Goal: Task Accomplishment & Management: Complete application form

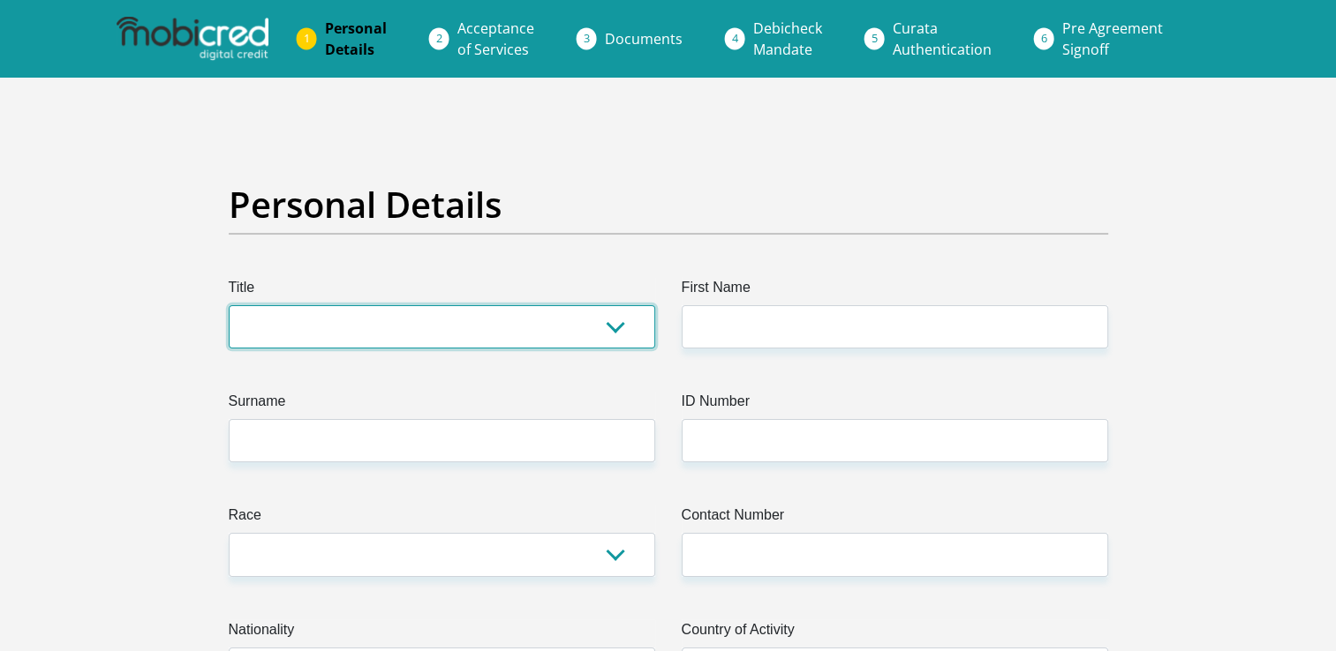
click at [435, 337] on select "Mr Ms Mrs Dr [PERSON_NAME]" at bounding box center [442, 326] width 426 height 43
select select "Mrs"
click at [229, 305] on select "Mr Ms Mrs Dr [PERSON_NAME]" at bounding box center [442, 326] width 426 height 43
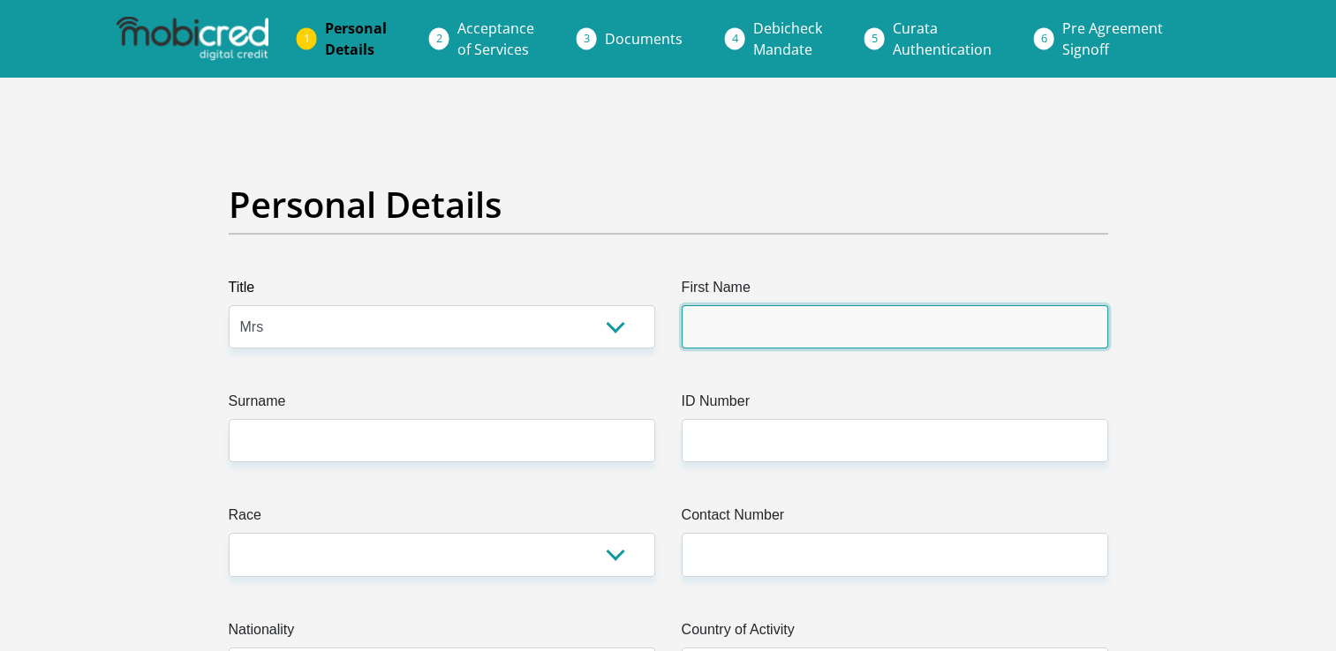
click at [742, 323] on input "First Name" at bounding box center [894, 326] width 426 height 43
type input "[PERSON_NAME]"
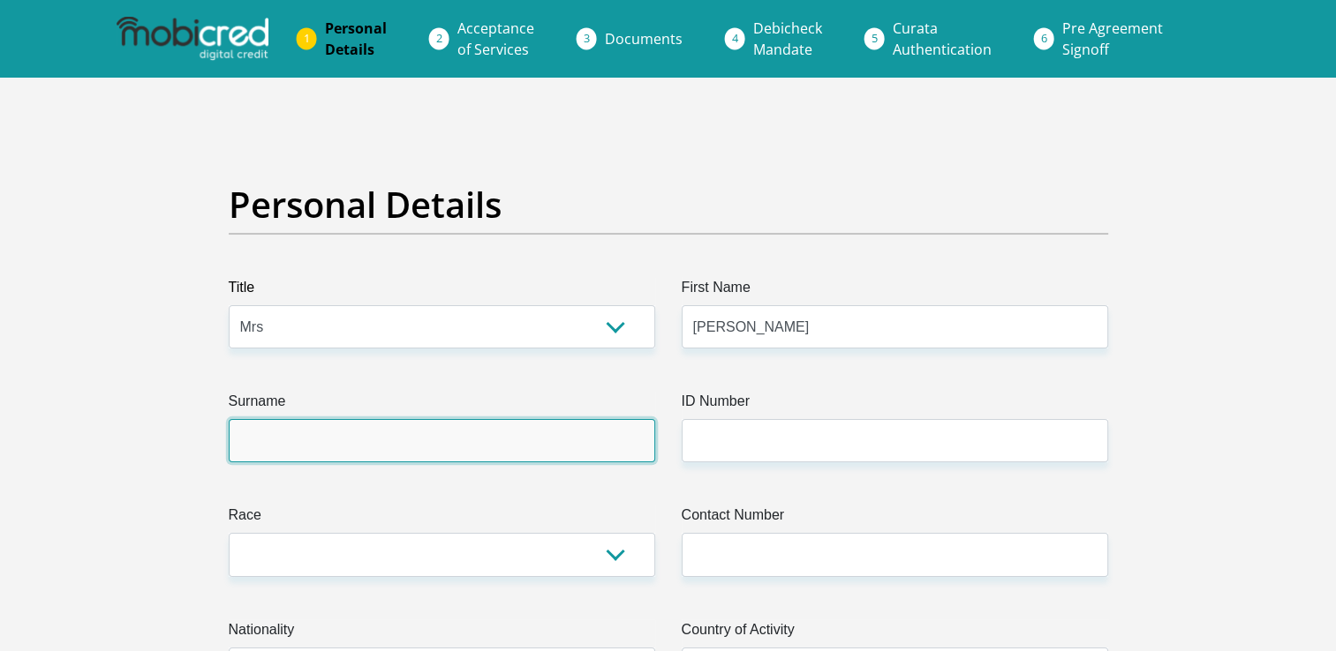
type input "[PERSON_NAME]"
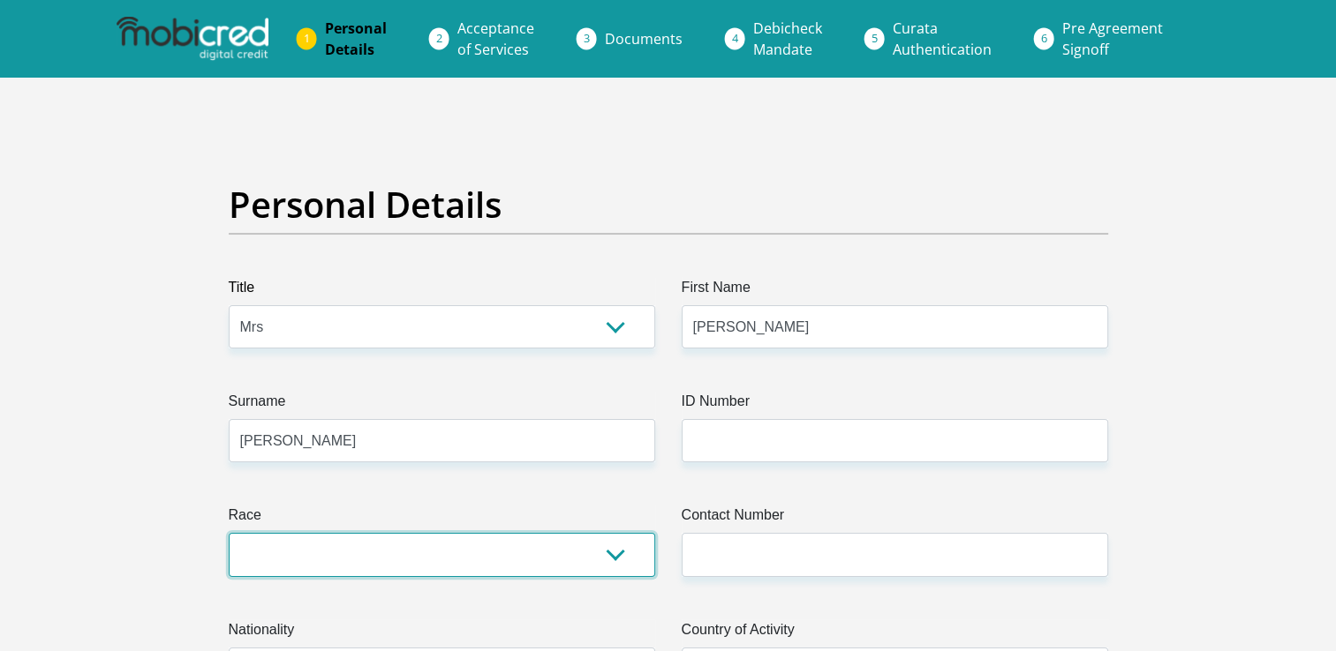
select select "2"
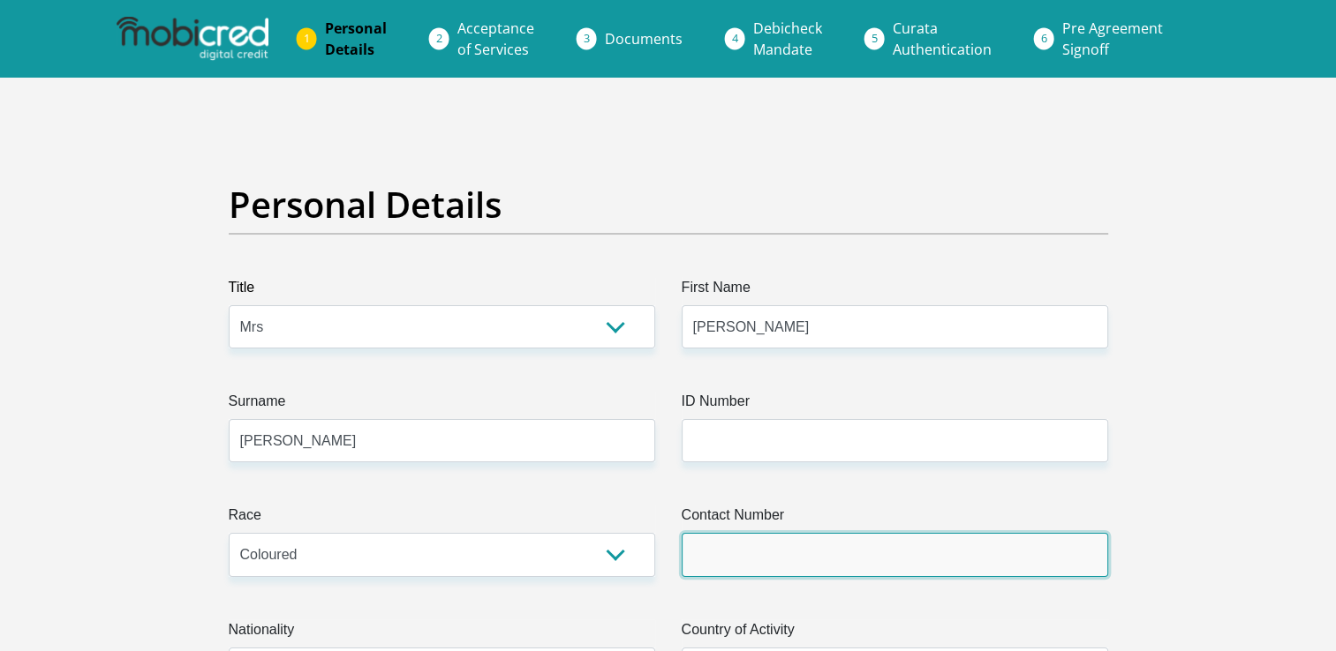
type input "0630133034"
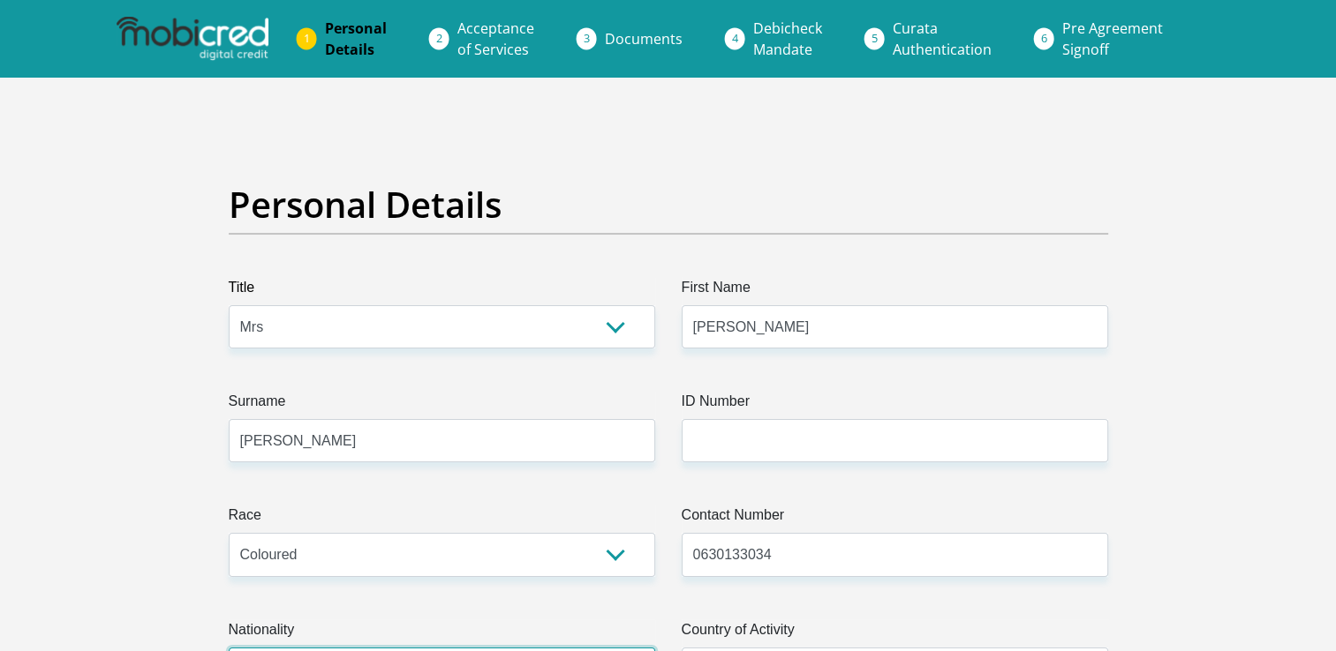
select select "ZAF"
type input "[STREET_ADDRESS]"
type input "Uitsig"
type input "Select your ethnicity*"
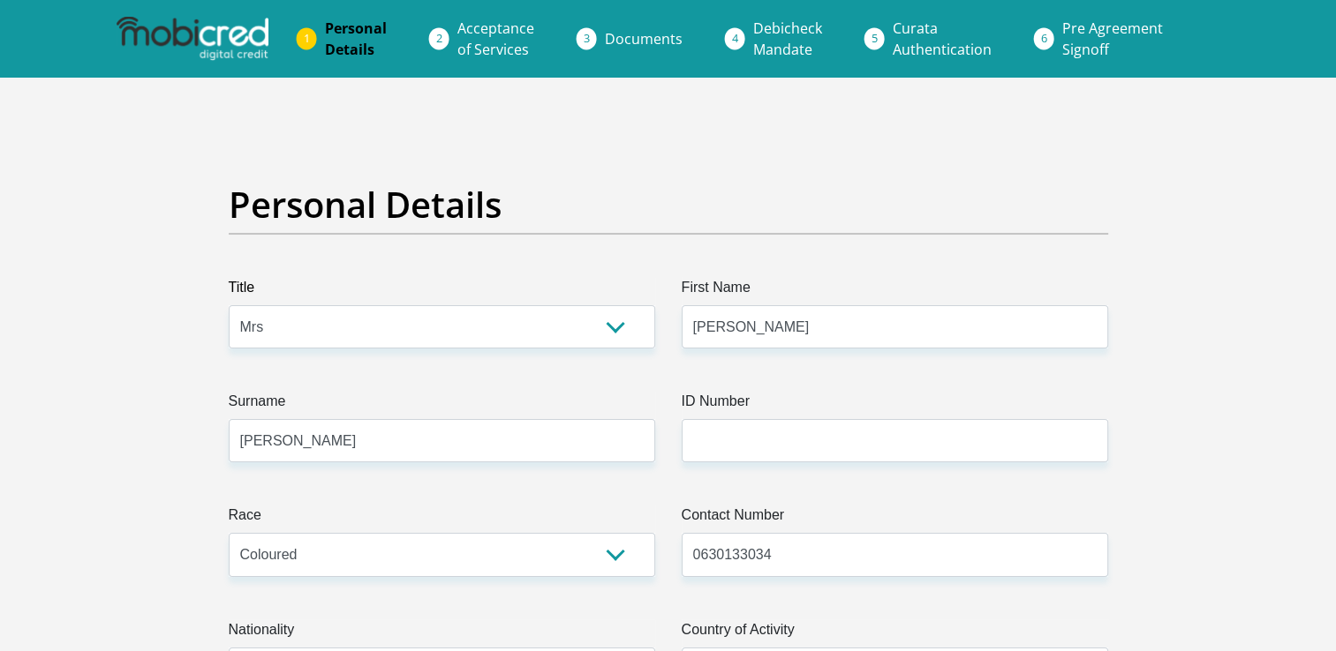
type input "Select your ethnicity*"
type input "7493"
select select "Western Cape"
type input "[PERSON_NAME][EMAIL_ADDRESS][PERSON_NAME][DOMAIN_NAME]"
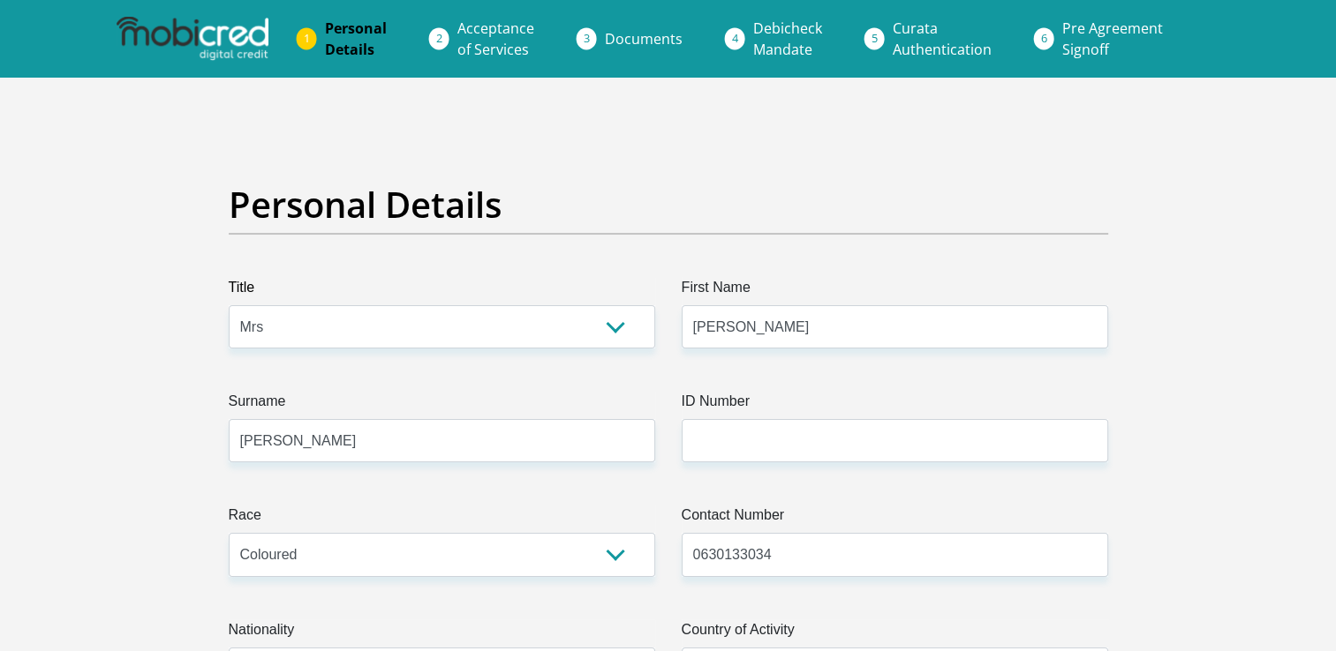
type input "Godisgood@all159@"
type input "29000"
type input "24000"
type input "8500"
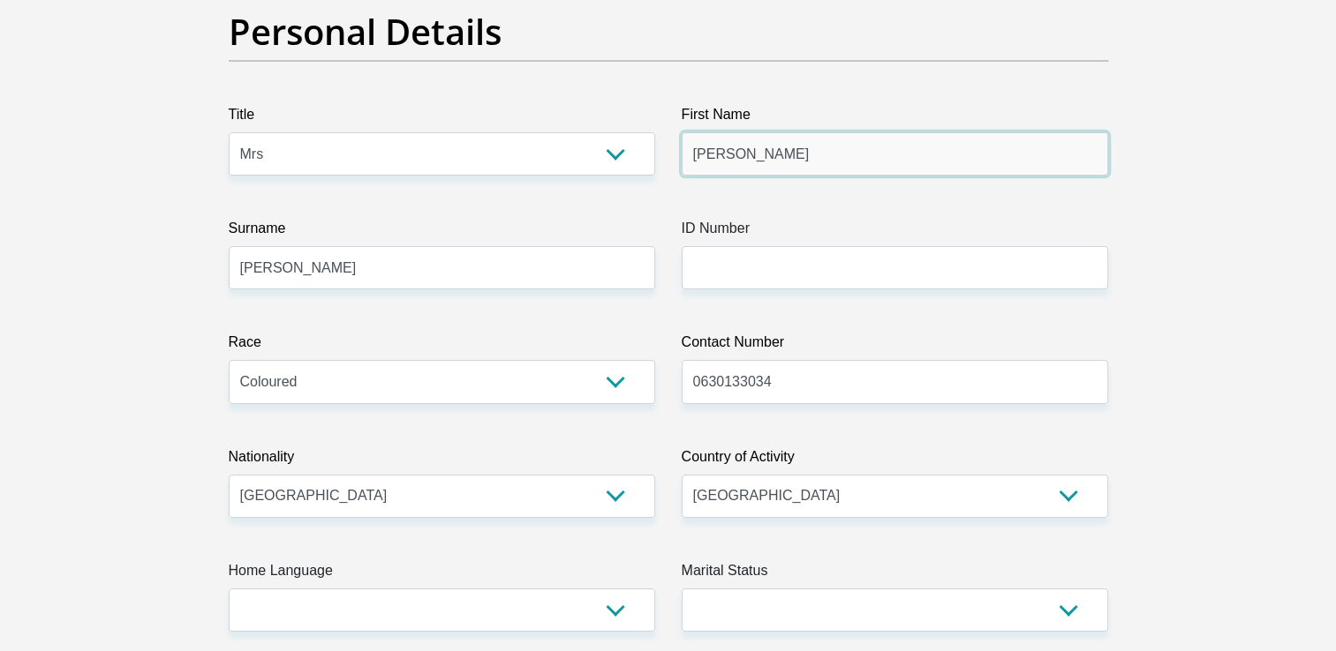
scroll to position [265, 0]
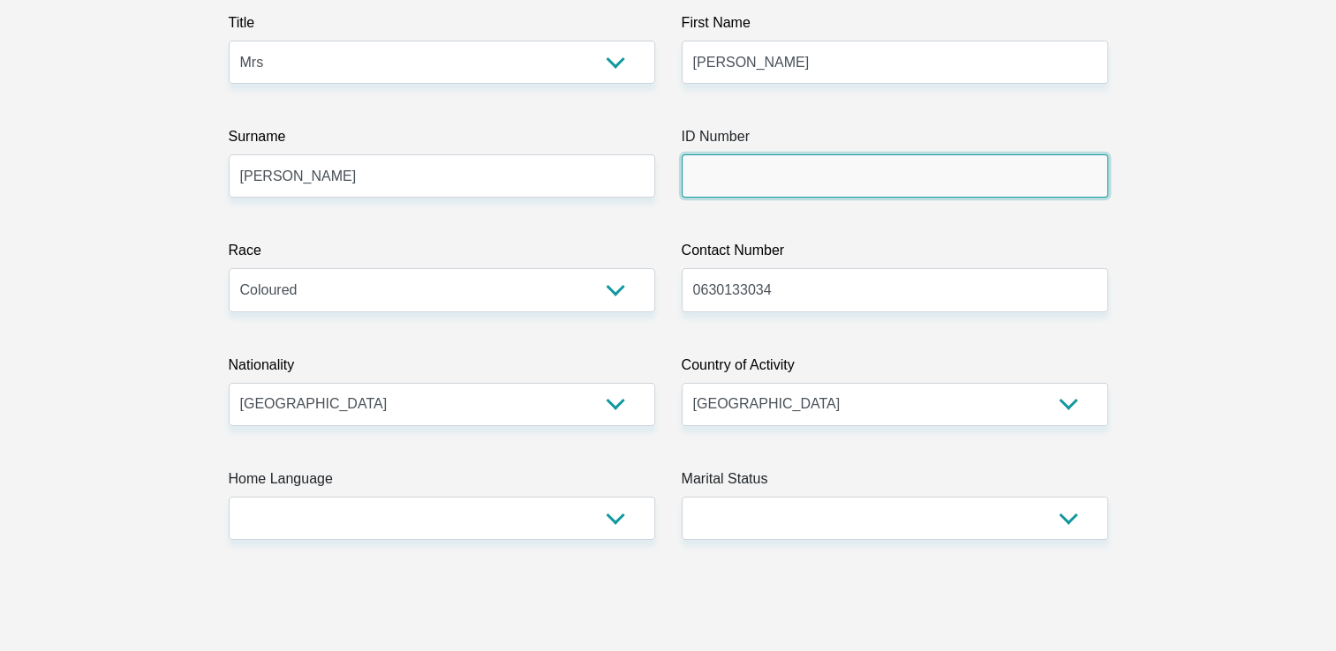
click at [749, 178] on input "ID Number" at bounding box center [894, 175] width 426 height 43
type input "8411010240084"
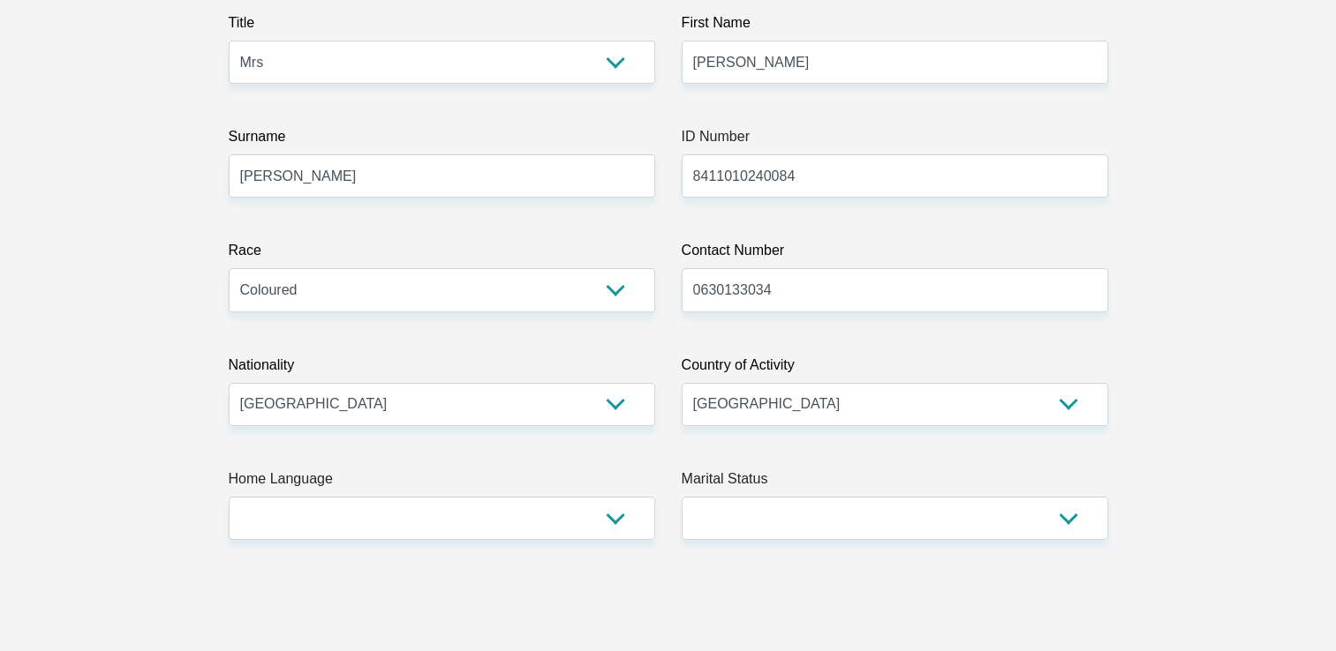
type input "02"
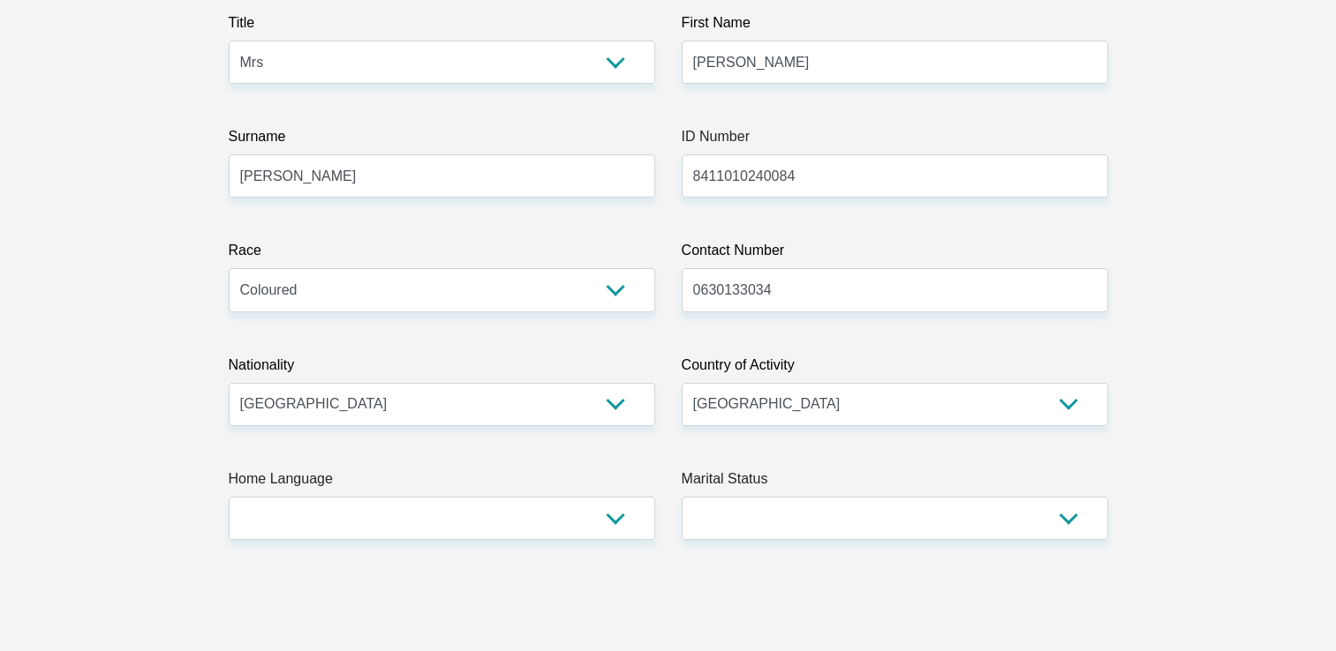
type input "02"
type input "SM"
type input "[PERSON_NAME]"
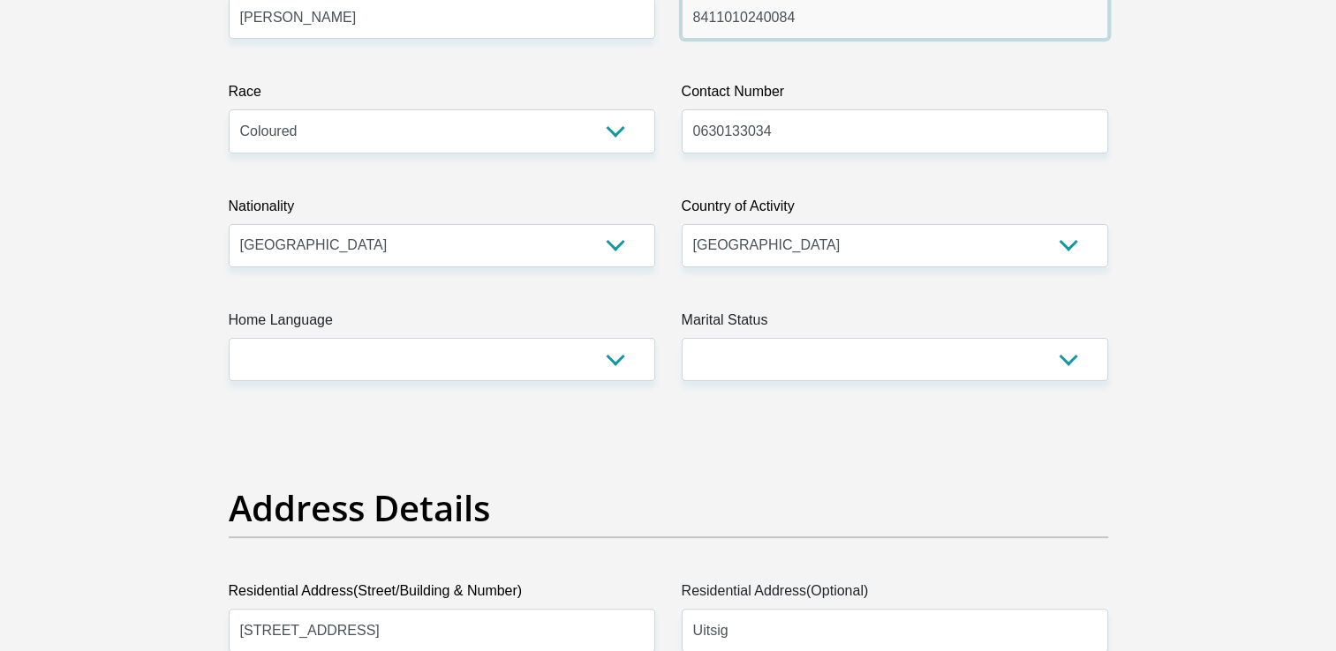
scroll to position [441, 0]
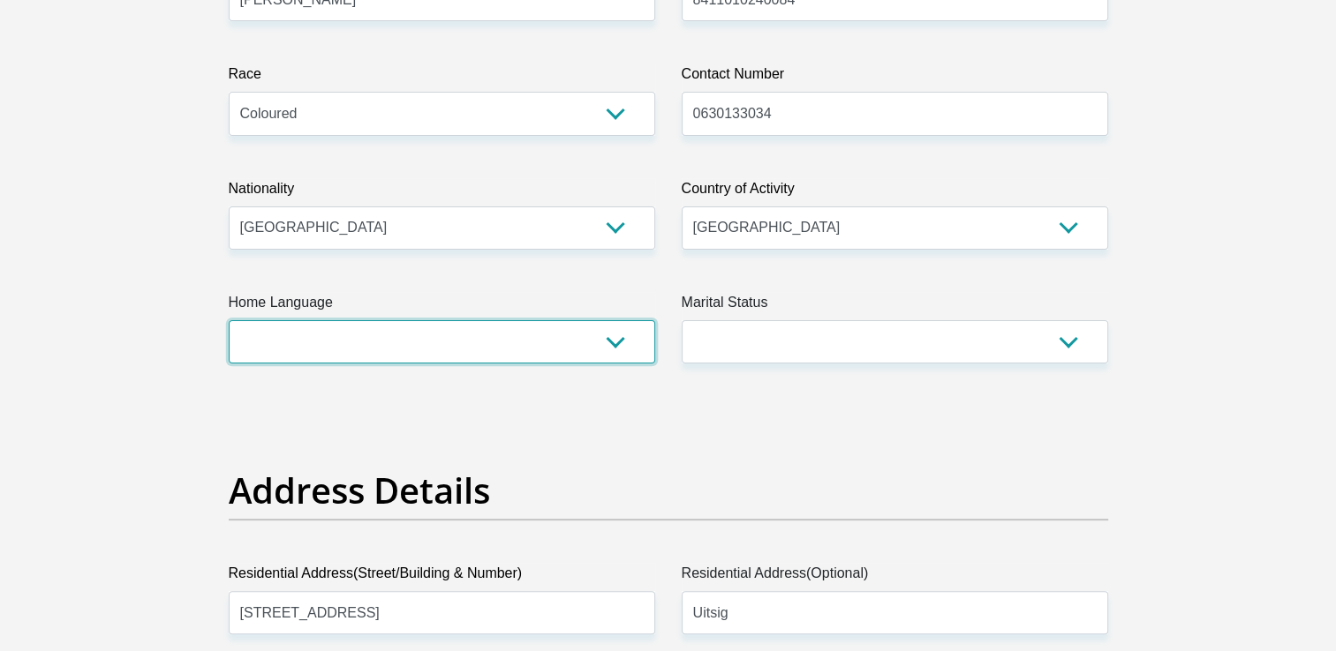
click at [621, 342] on select "Afrikaans English Sepedi South Ndebele Southern Sotho Swati Tsonga Tswana Venda…" at bounding box center [442, 341] width 426 height 43
select select "eng"
click at [229, 320] on select "Afrikaans English Sepedi South Ndebele Southern Sotho Swati Tsonga Tswana Venda…" at bounding box center [442, 341] width 426 height 43
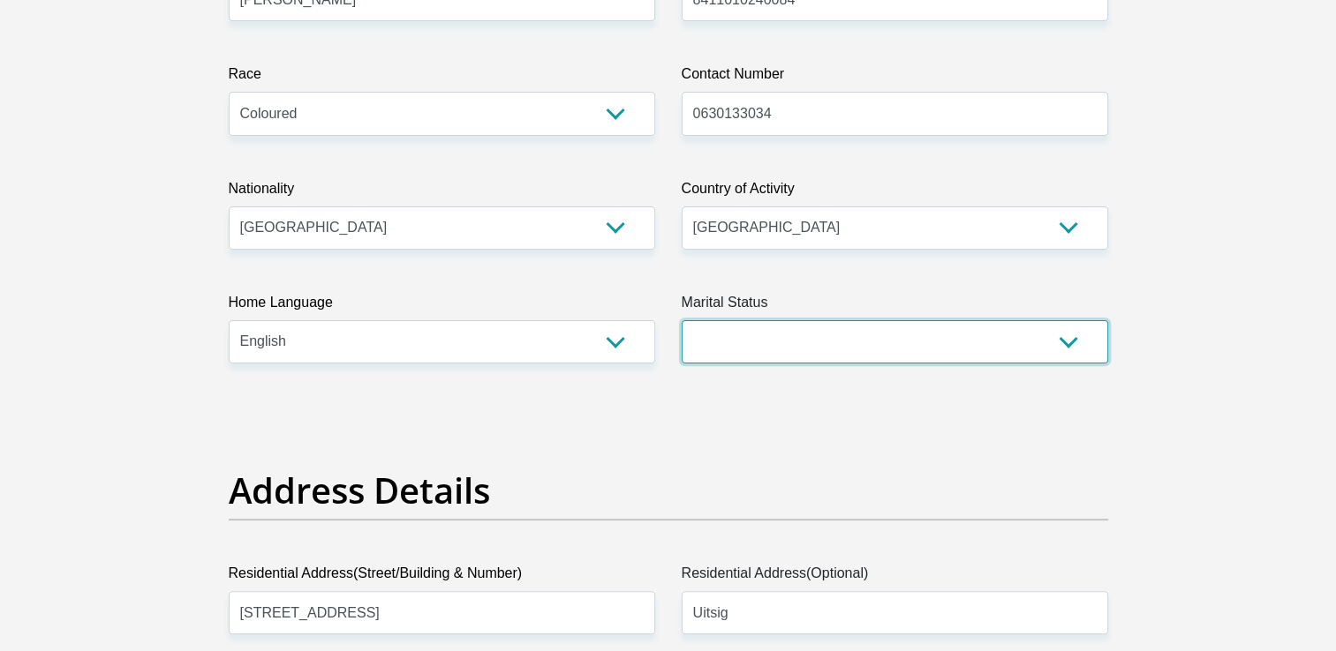
click at [1062, 345] on select "Married ANC Single Divorced Widowed Married COP or Customary Law" at bounding box center [894, 341] width 426 height 43
select select "2"
click at [681, 320] on select "Married ANC Single Divorced Widowed Married COP or Customary Law" at bounding box center [894, 341] width 426 height 43
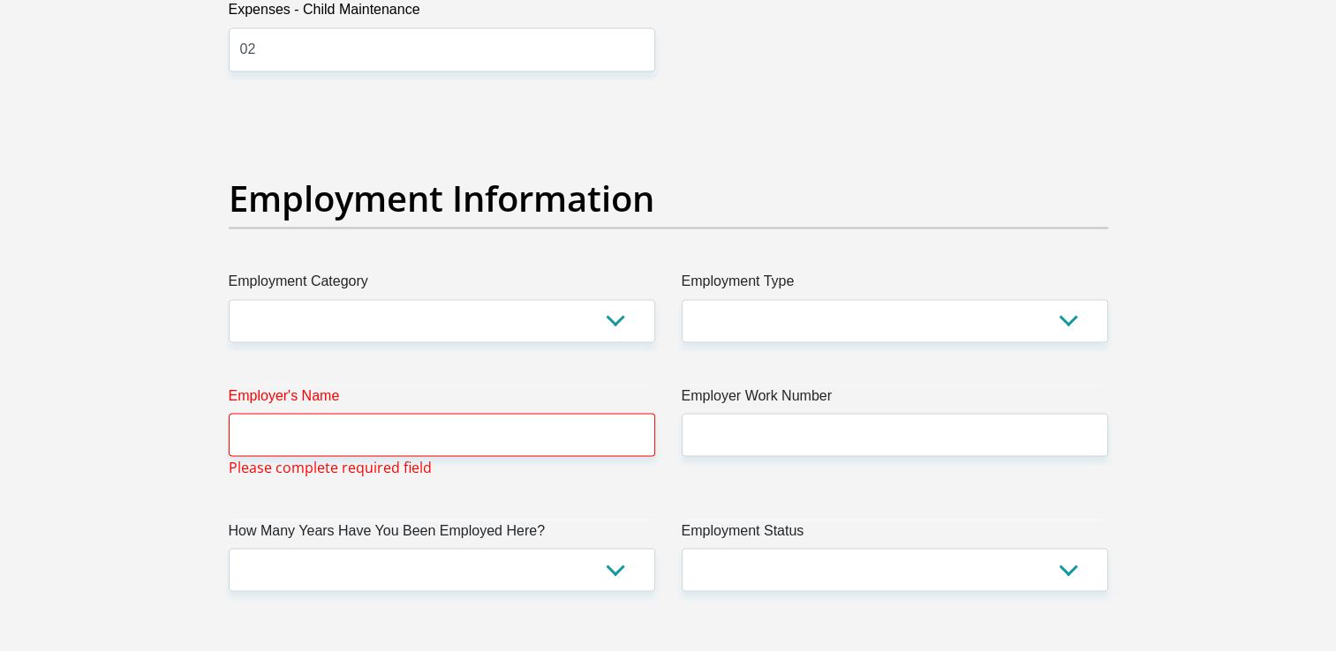
scroll to position [3090, 0]
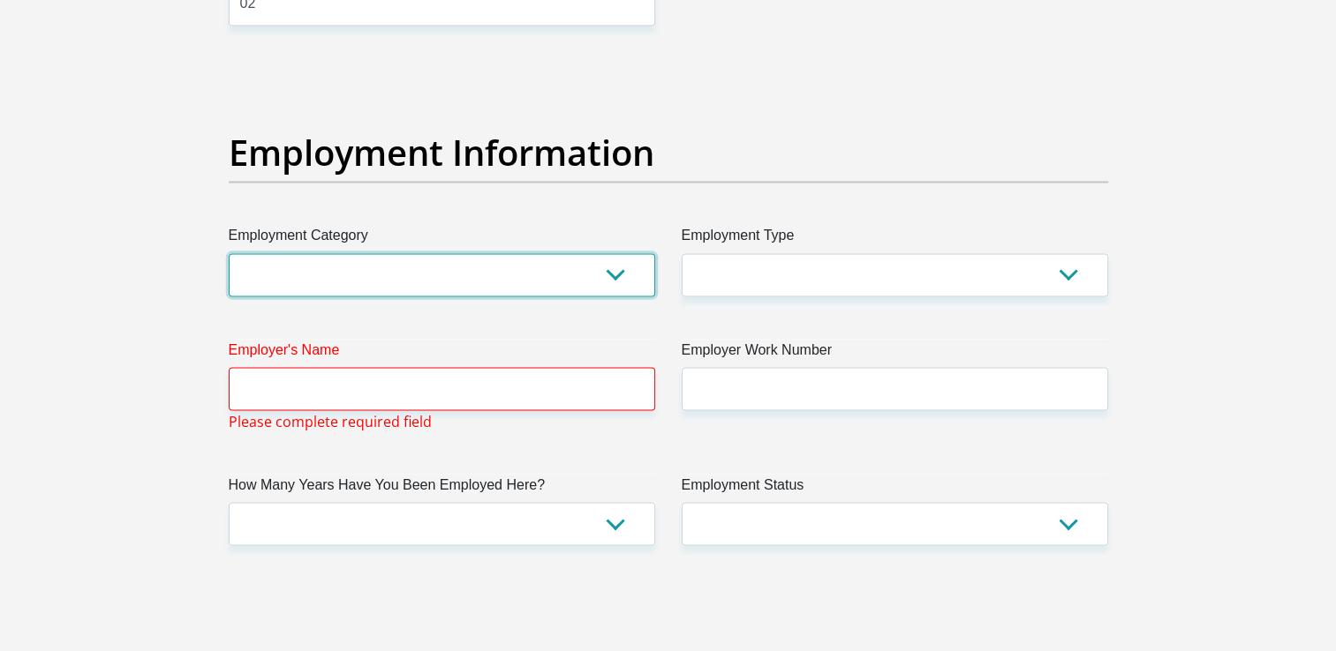
click at [615, 275] on select "AGRICULTURE ALCOHOL & TOBACCO CONSTRUCTION MATERIALS METALLURGY EQUIPMENT FOR R…" at bounding box center [442, 274] width 426 height 43
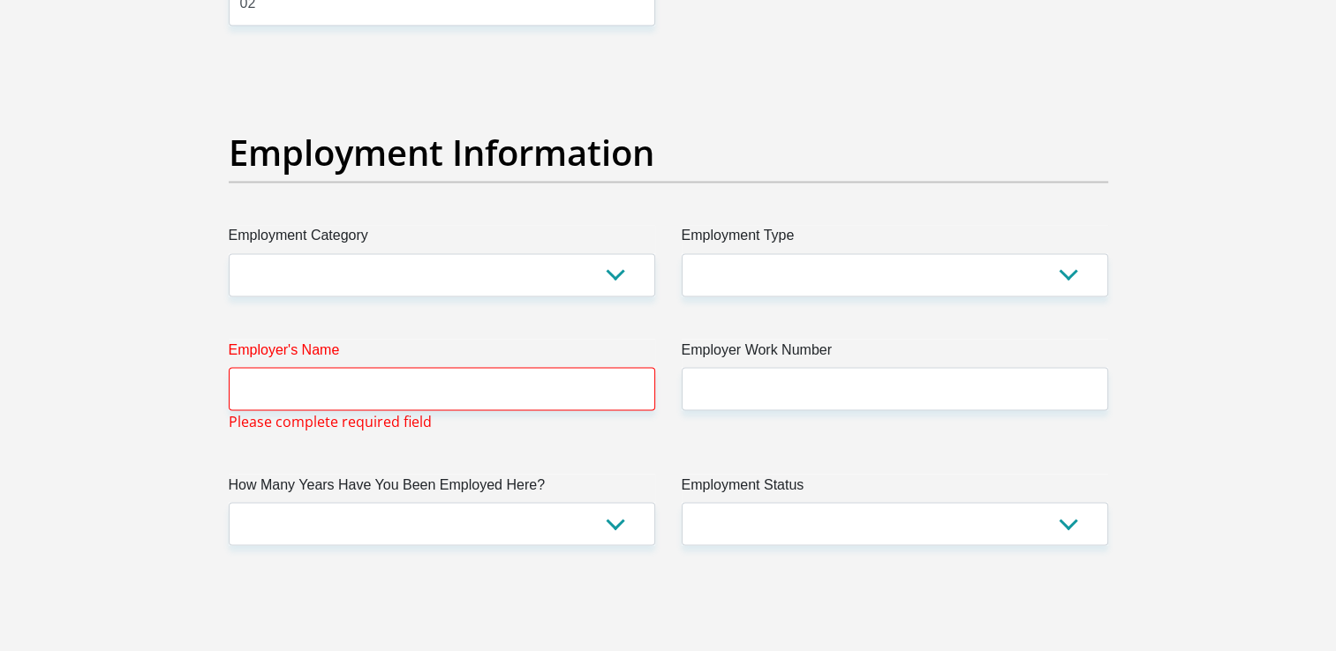
click at [1009, 616] on div "Title Mr Ms Mrs Dr [PERSON_NAME] First Name [PERSON_NAME] Surname [PERSON_NAME]…" at bounding box center [668, 70] width 906 height 5765
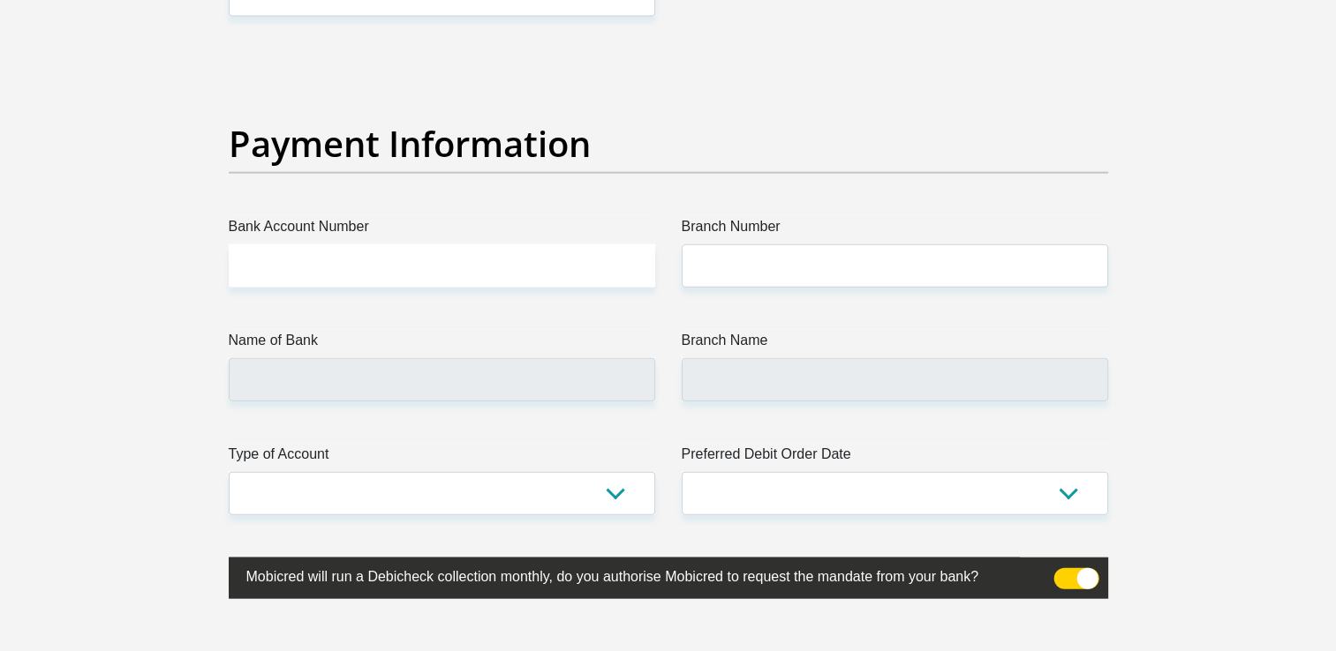
scroll to position [3972, 0]
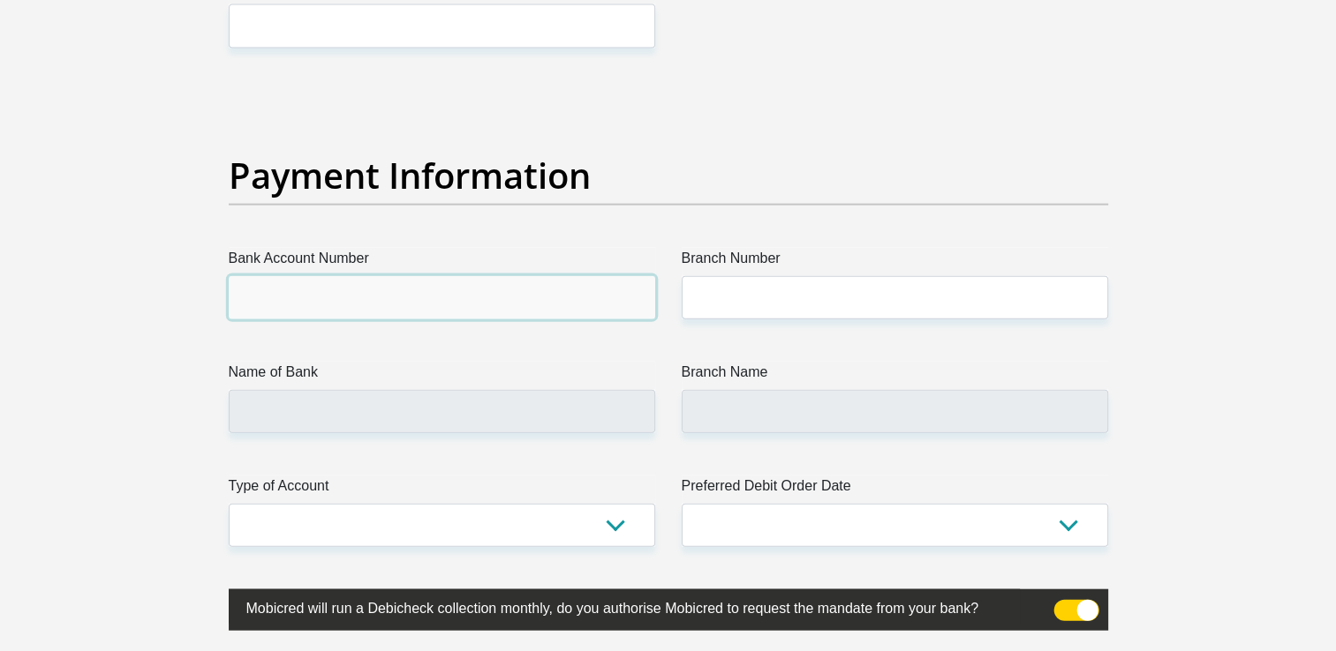
click at [413, 311] on input "Bank Account Number" at bounding box center [442, 297] width 426 height 43
type input "1"
type input "1378374775"
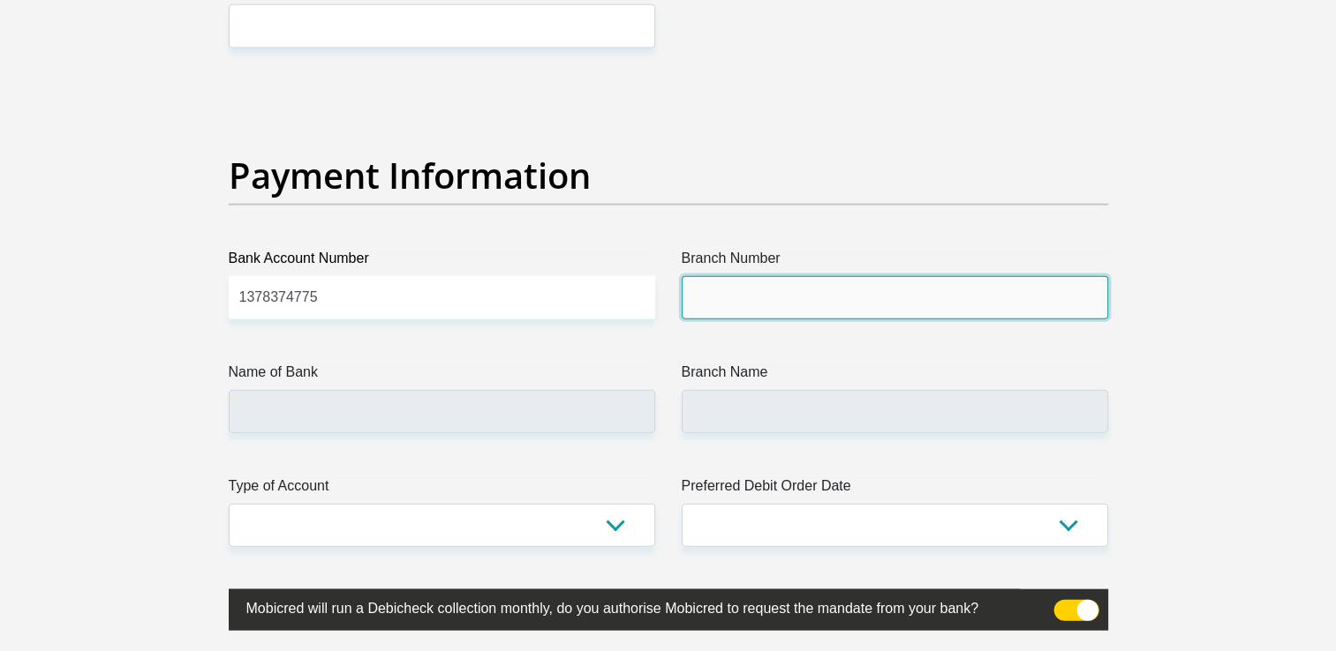
click at [728, 301] on input "Branch Number" at bounding box center [894, 297] width 426 height 43
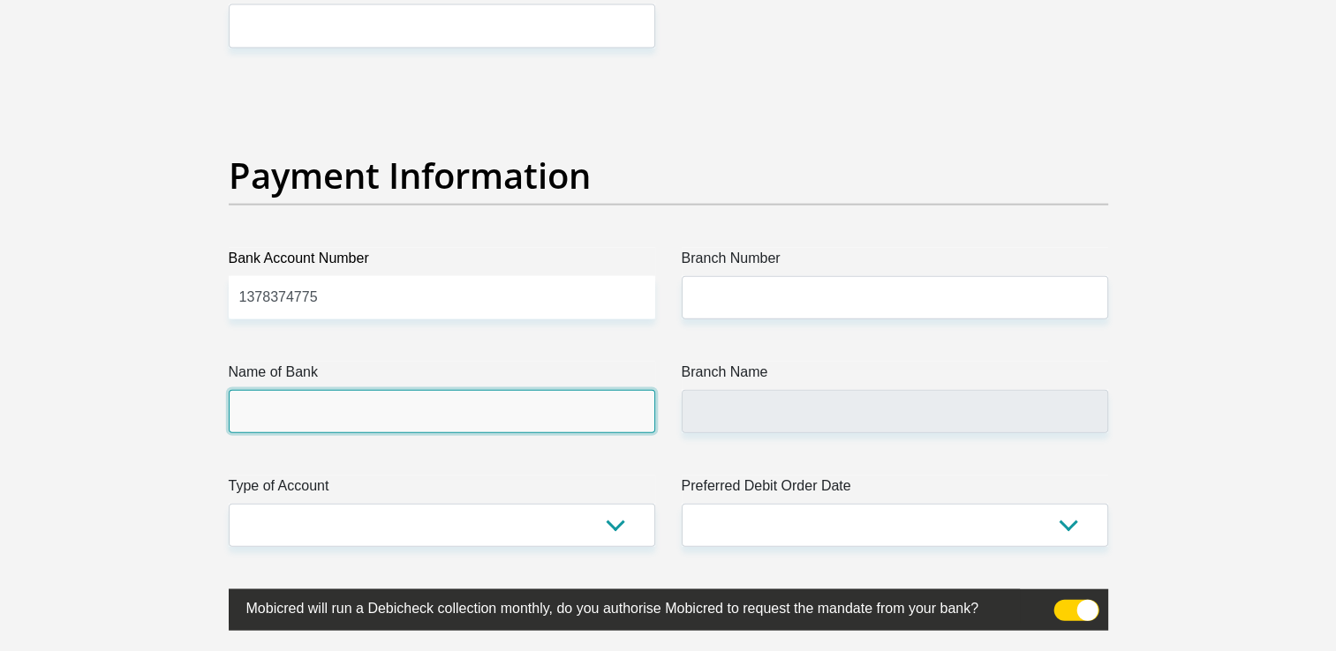
click at [415, 406] on input "Name of Bank" at bounding box center [442, 411] width 426 height 43
click at [413, 390] on input "Name of Bank" at bounding box center [442, 411] width 426 height 43
click at [404, 397] on input "Name of Bank" at bounding box center [442, 411] width 426 height 43
click at [381, 415] on input "Name of Bank" at bounding box center [442, 411] width 426 height 43
drag, startPoint x: 380, startPoint y: 417, endPoint x: 380, endPoint y: 435, distance: 18.5
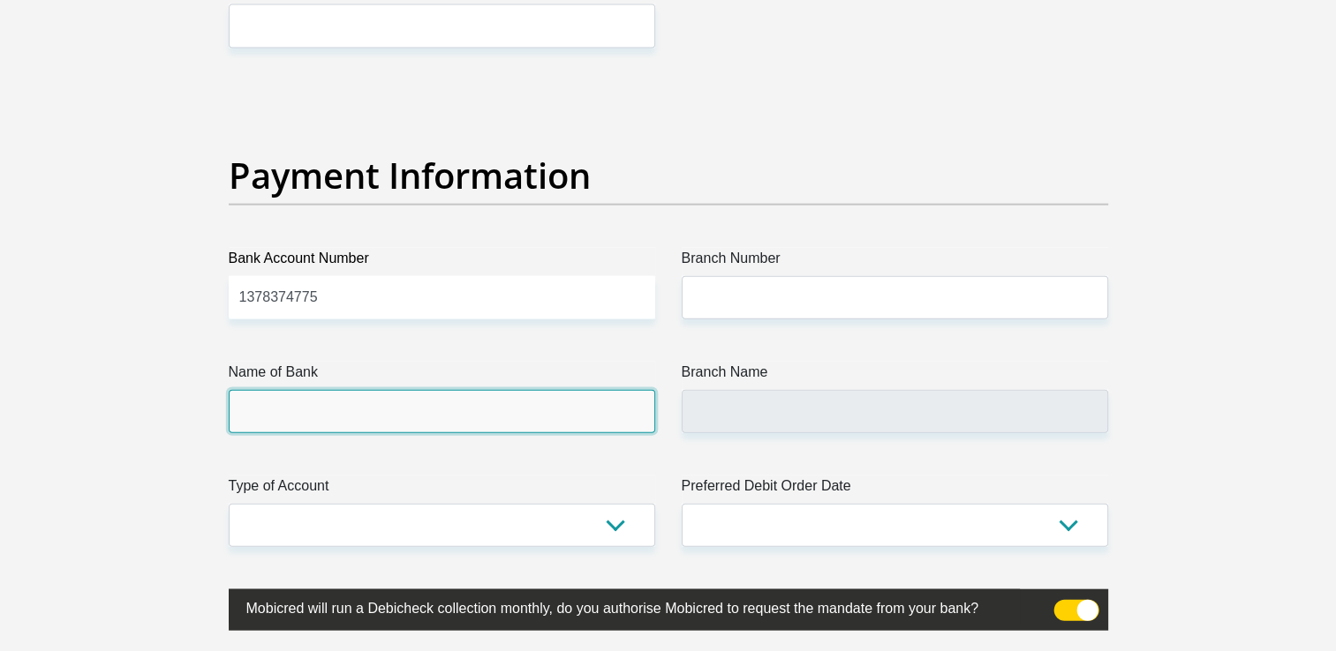
click at [380, 418] on input "Name of Bank" at bounding box center [442, 411] width 426 height 43
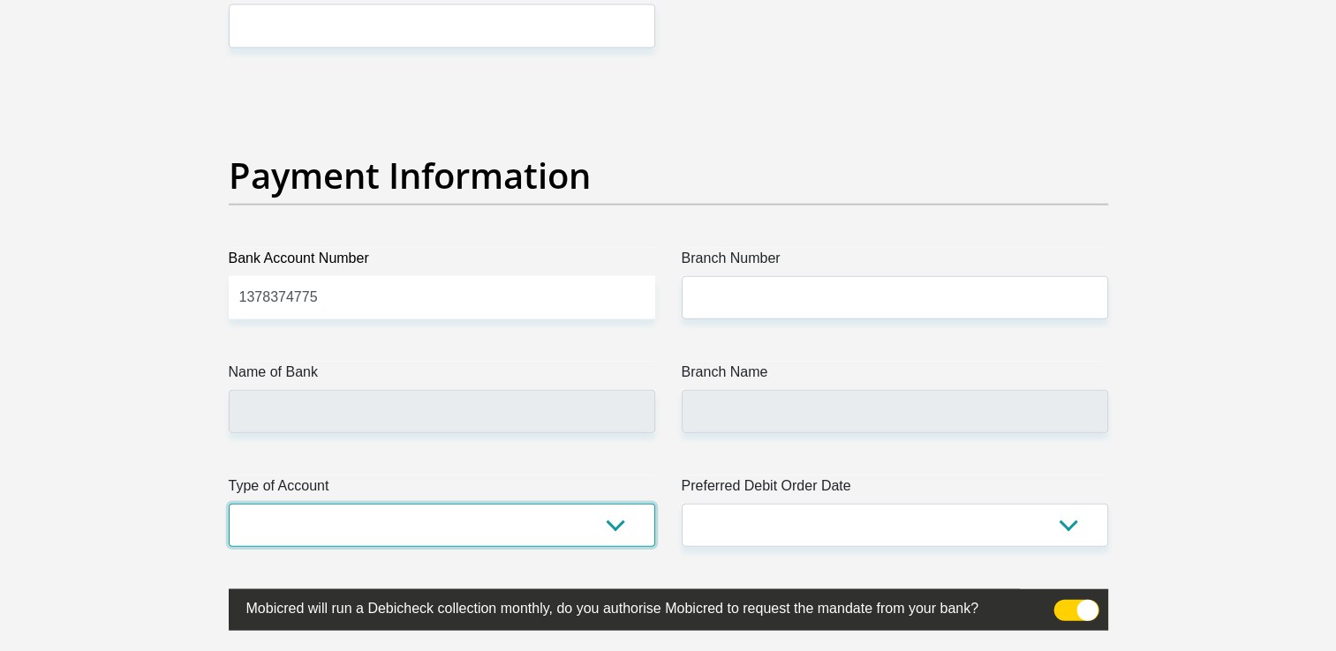
click at [585, 534] on select "Cheque Savings" at bounding box center [442, 525] width 426 height 43
select select "SAV"
click at [229, 504] on select "Cheque Savings" at bounding box center [442, 525] width 426 height 43
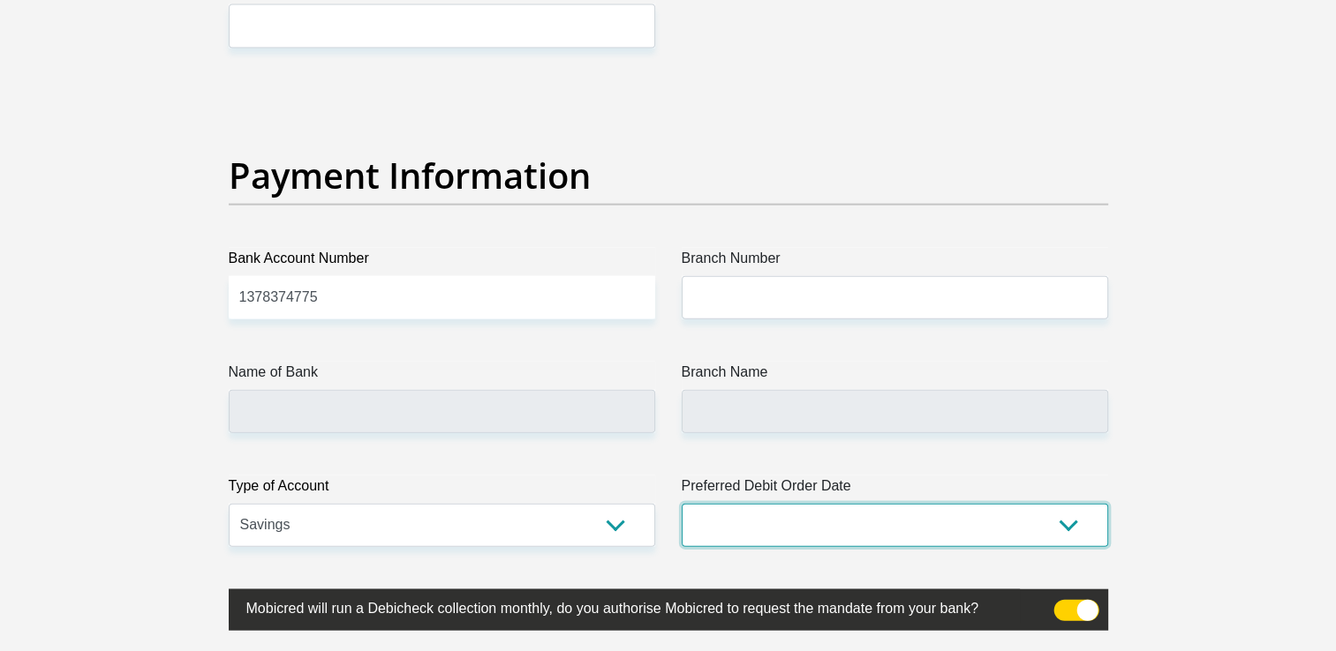
click at [923, 524] on select "1st 2nd 3rd 4th 5th 7th 18th 19th 20th 21st 22nd 23rd 24th 25th 26th 27th 28th …" at bounding box center [894, 525] width 426 height 43
select select "25"
click at [681, 504] on select "1st 2nd 3rd 4th 5th 7th 18th 19th 20th 21st 22nd 23rd 24th 25th 26th 27th 28th …" at bounding box center [894, 525] width 426 height 43
